Goal: Task Accomplishment & Management: Use online tool/utility

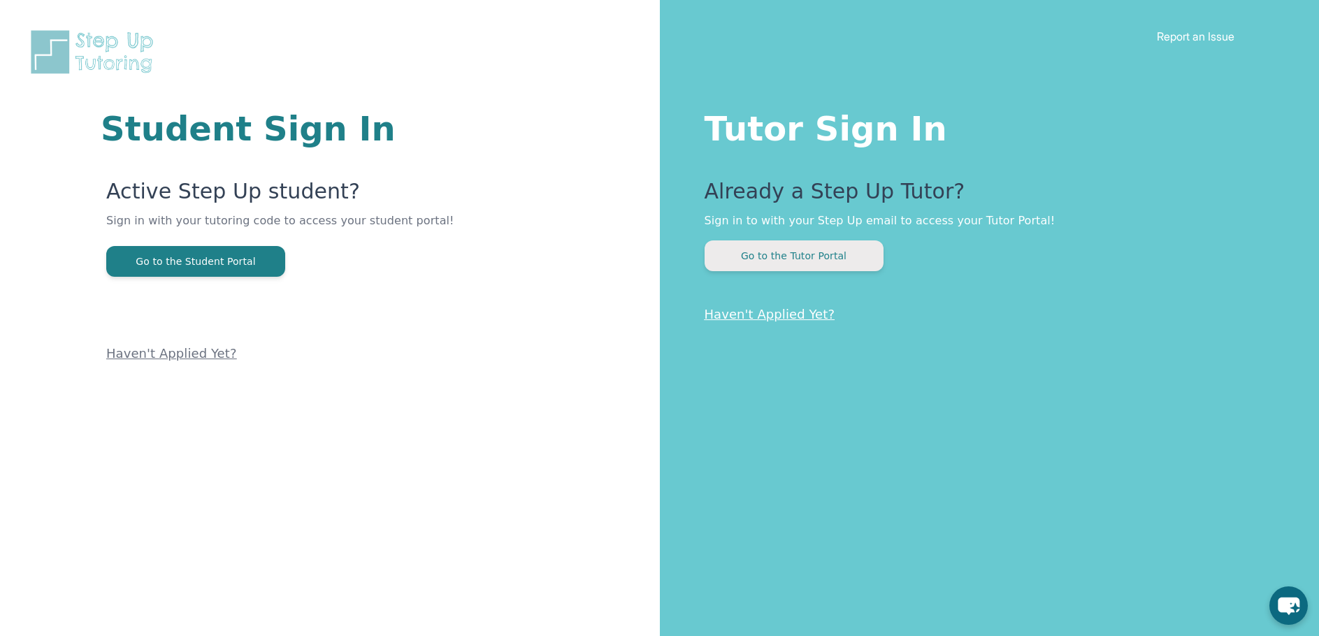
click at [768, 248] on button "Go to the Tutor Portal" at bounding box center [793, 255] width 179 height 31
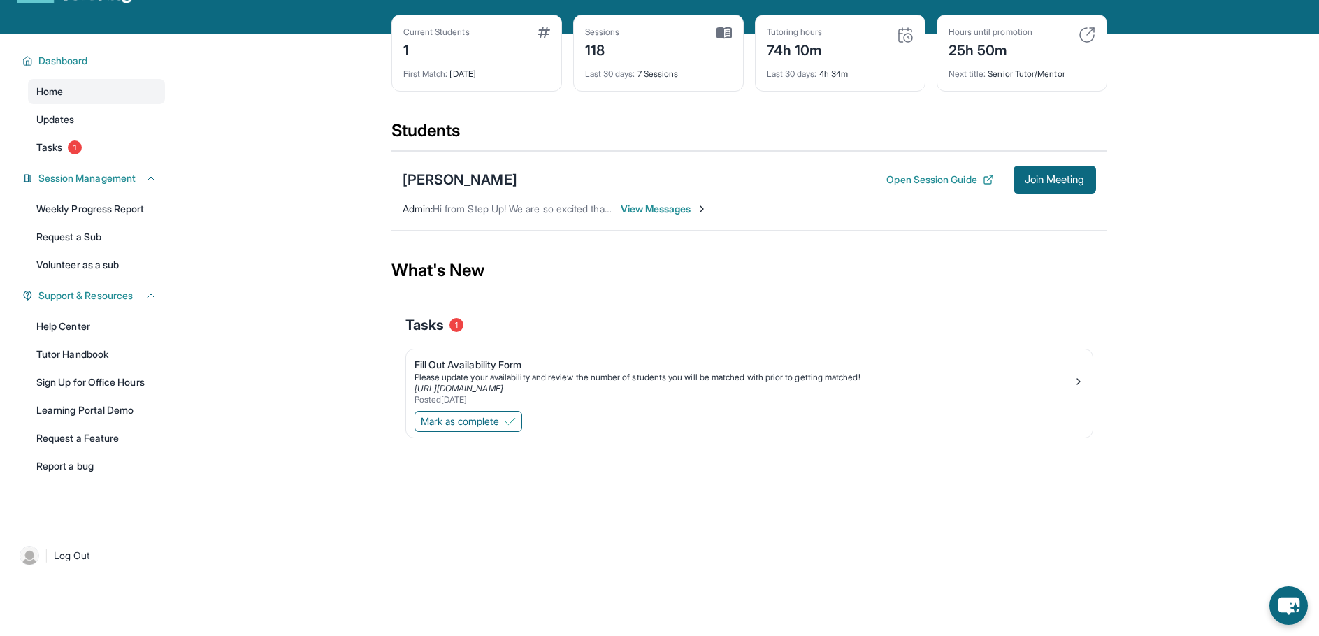
scroll to position [15, 0]
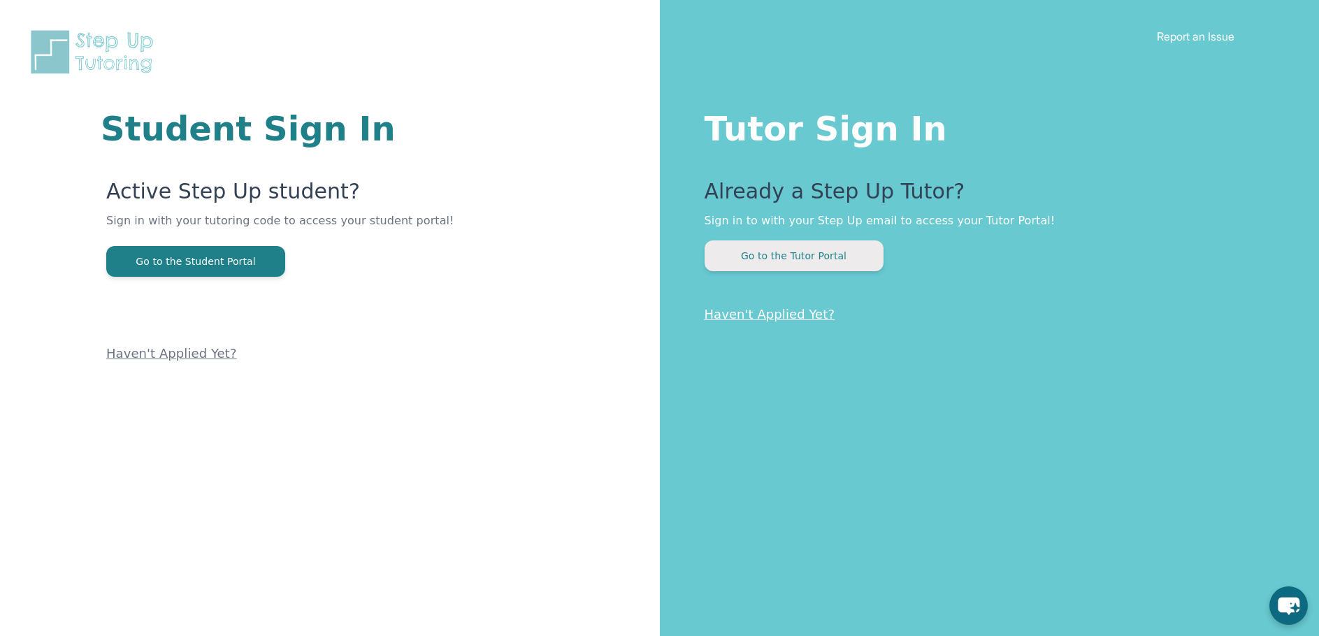
click at [741, 252] on button "Go to the Tutor Portal" at bounding box center [793, 255] width 179 height 31
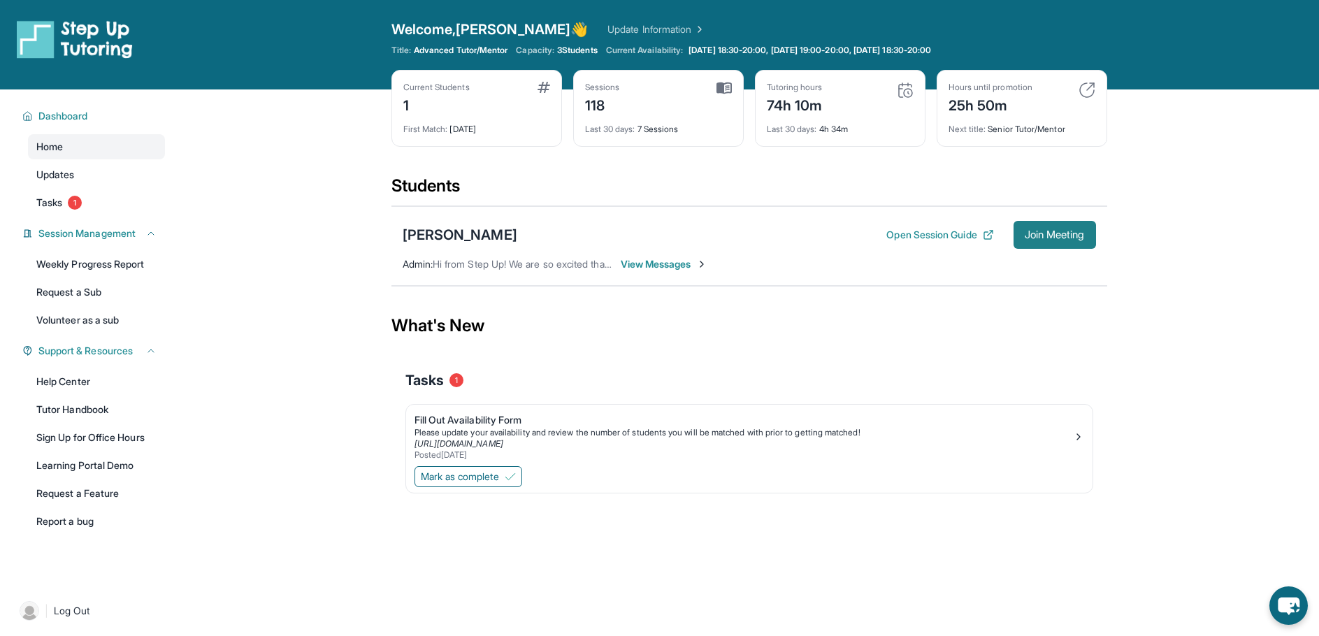
click at [1058, 236] on span "Join Meeting" at bounding box center [1054, 235] width 60 height 8
